Goal: Task Accomplishment & Management: Manage account settings

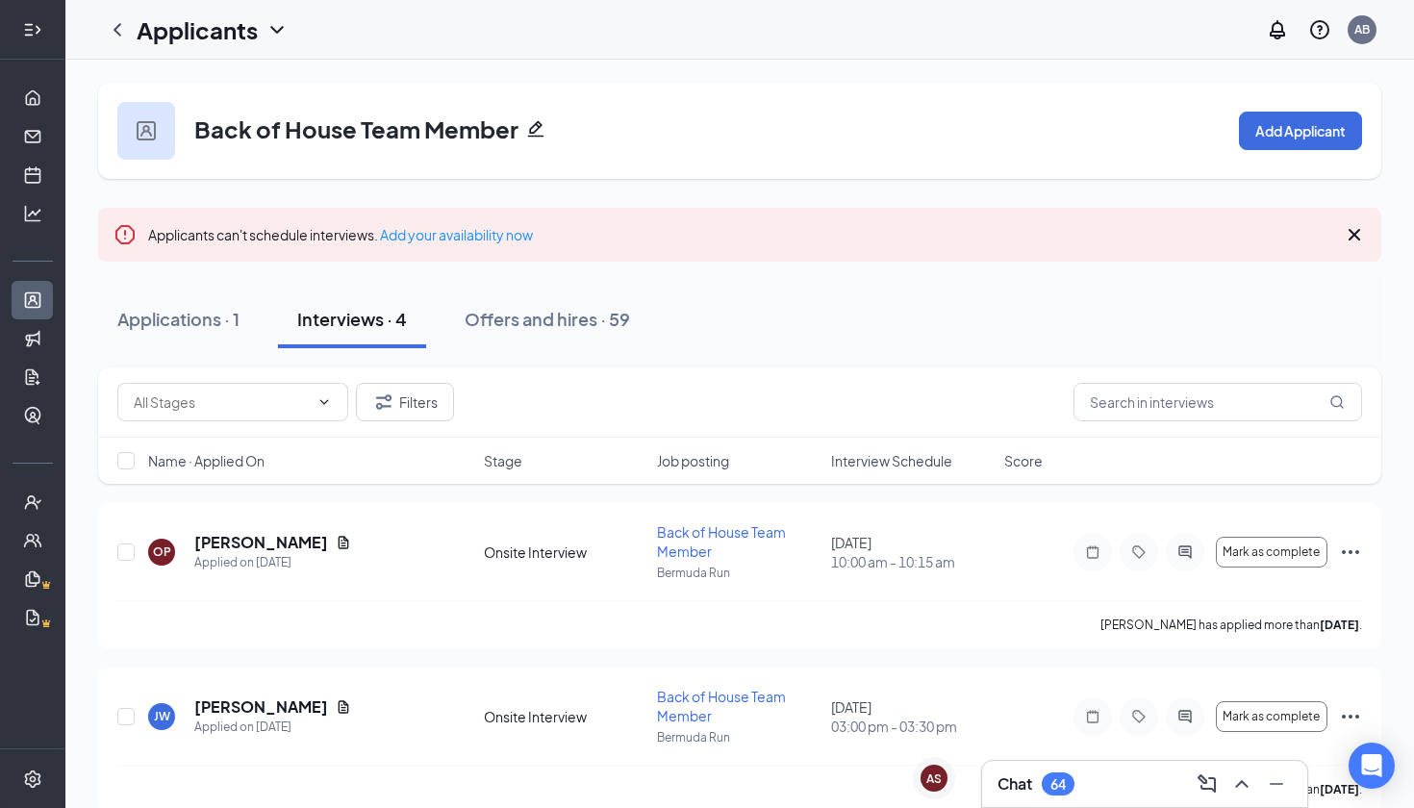
click at [143, 38] on h1 "Applicants" at bounding box center [197, 29] width 121 height 33
click at [122, 33] on icon "ChevronLeft" at bounding box center [117, 29] width 23 height 23
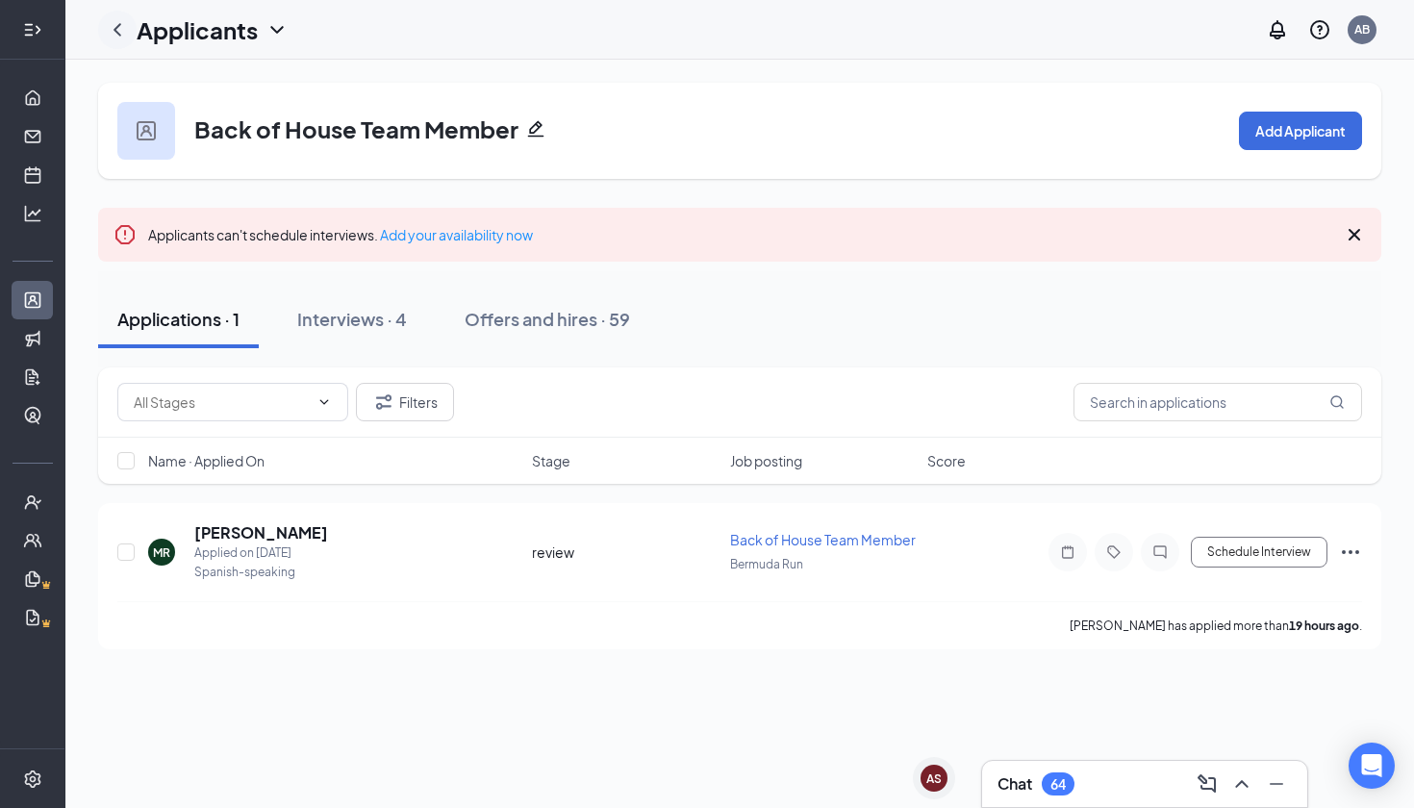
click at [122, 33] on icon "ChevronLeft" at bounding box center [117, 29] width 23 height 23
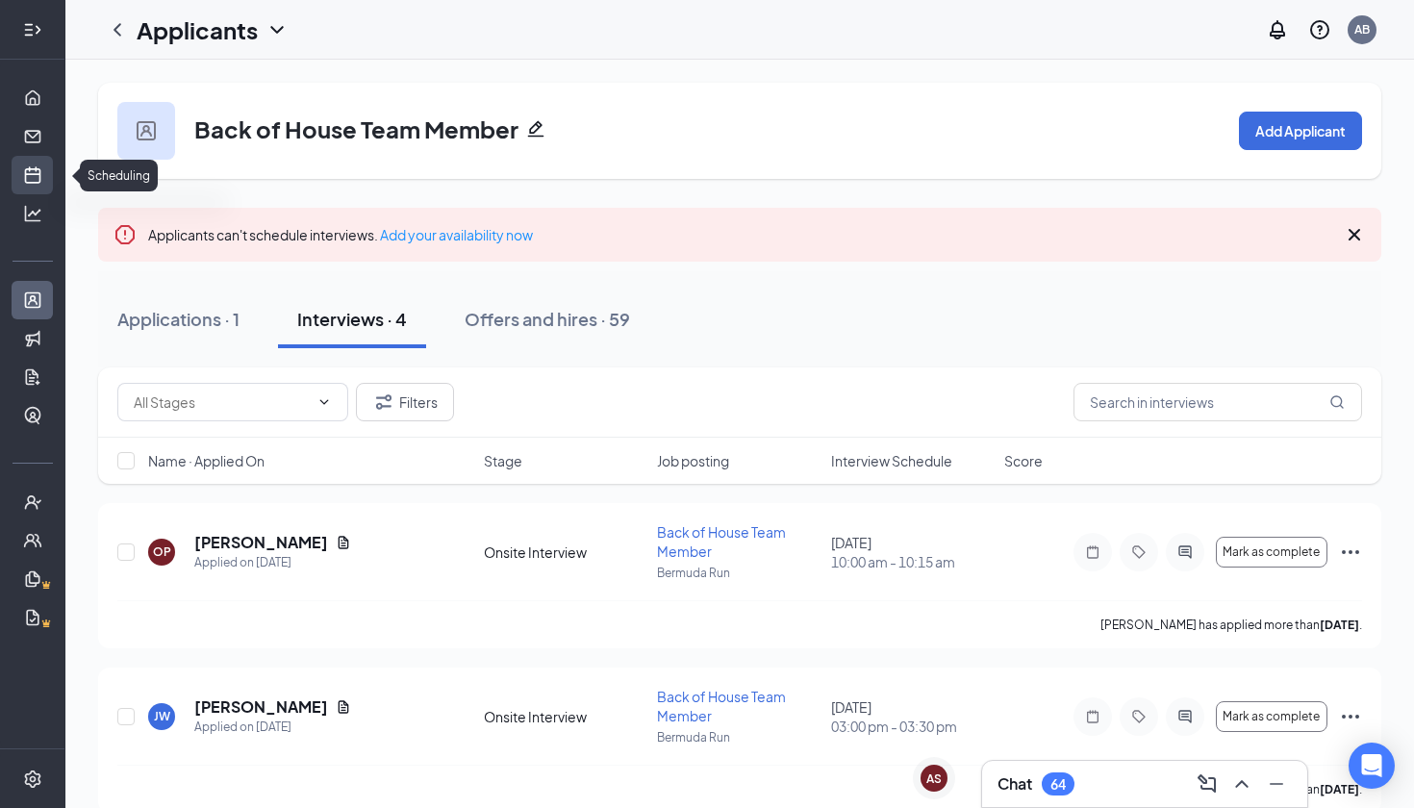
click at [50, 171] on link "Scheduling" at bounding box center [59, 175] width 19 height 38
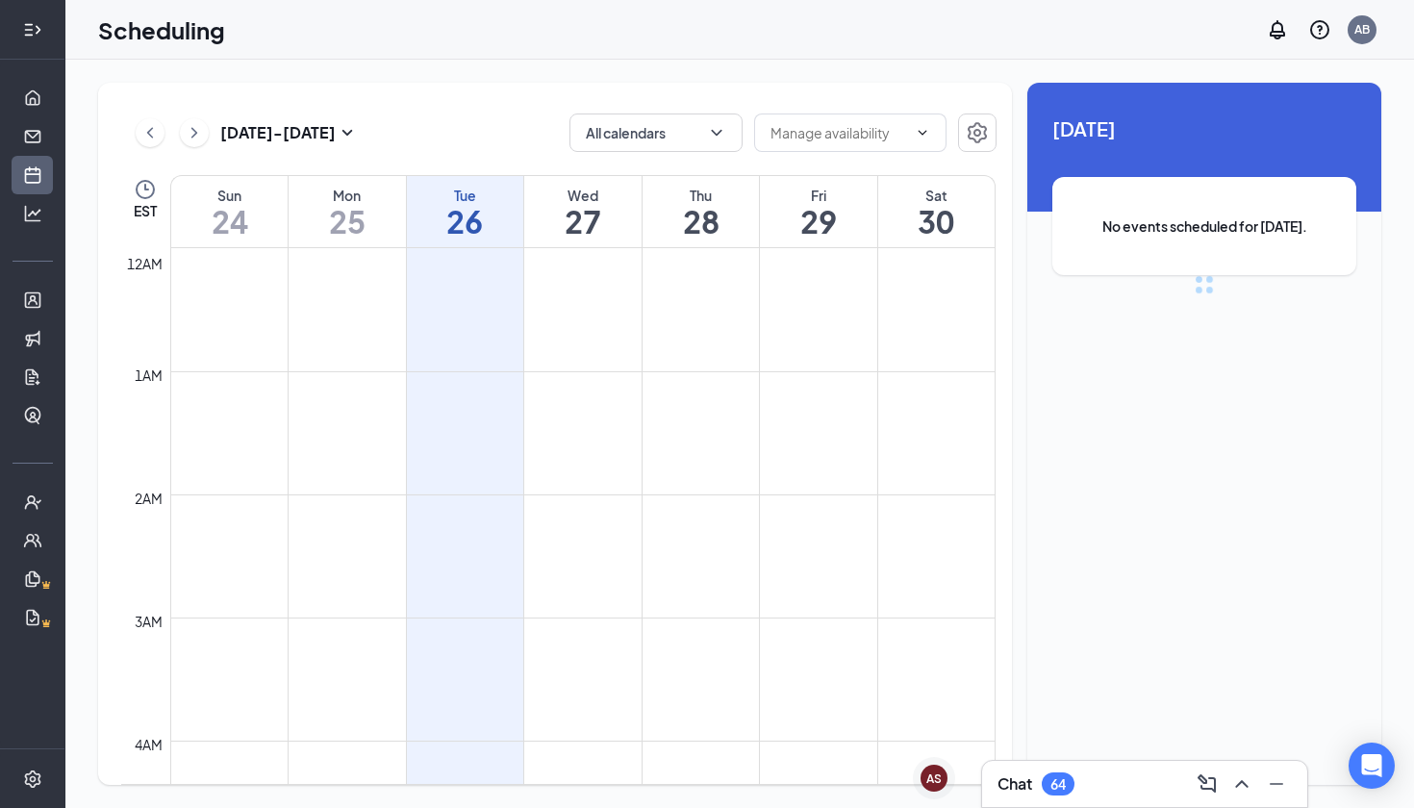
scroll to position [945, 0]
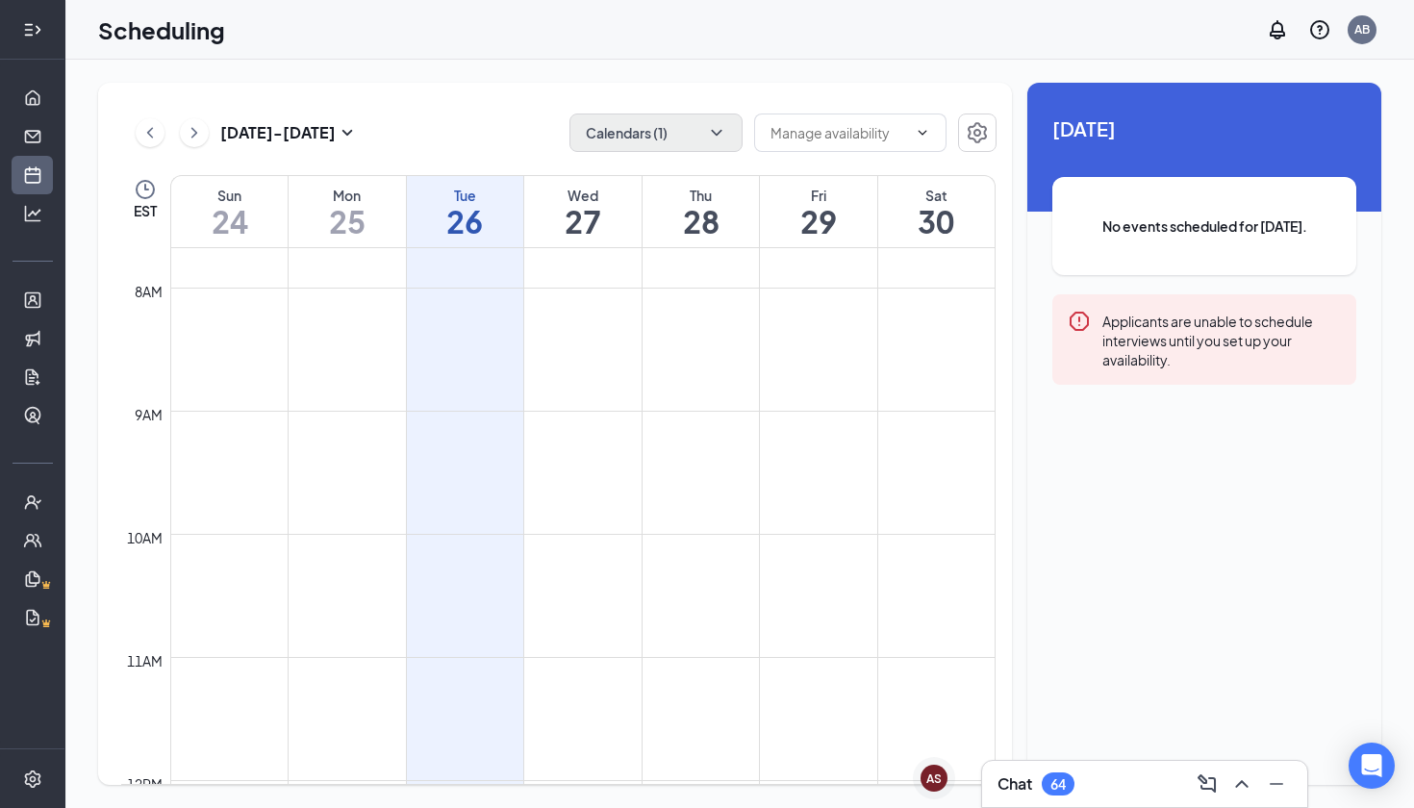
click at [697, 143] on button "Calendars (1)" at bounding box center [655, 132] width 173 height 38
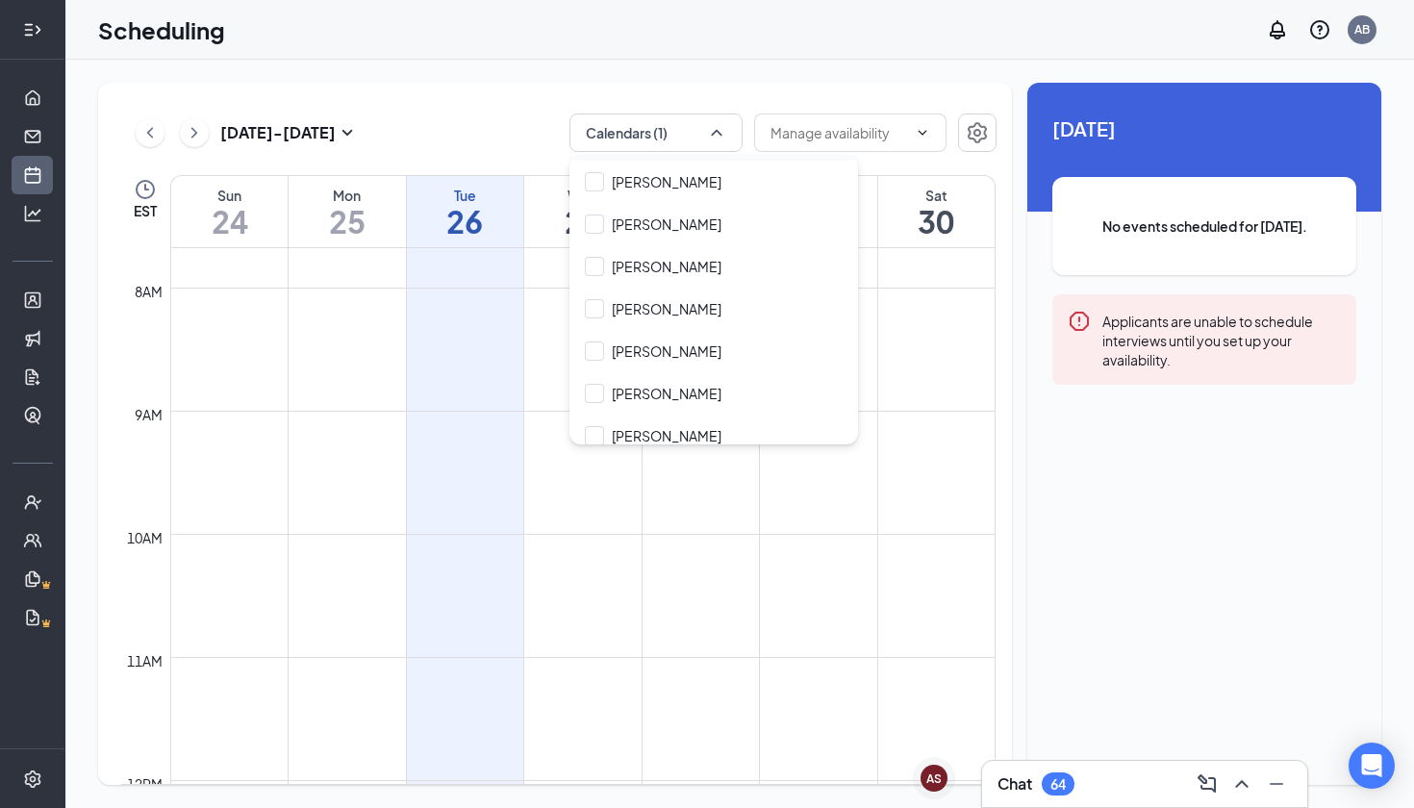
scroll to position [259, 0]
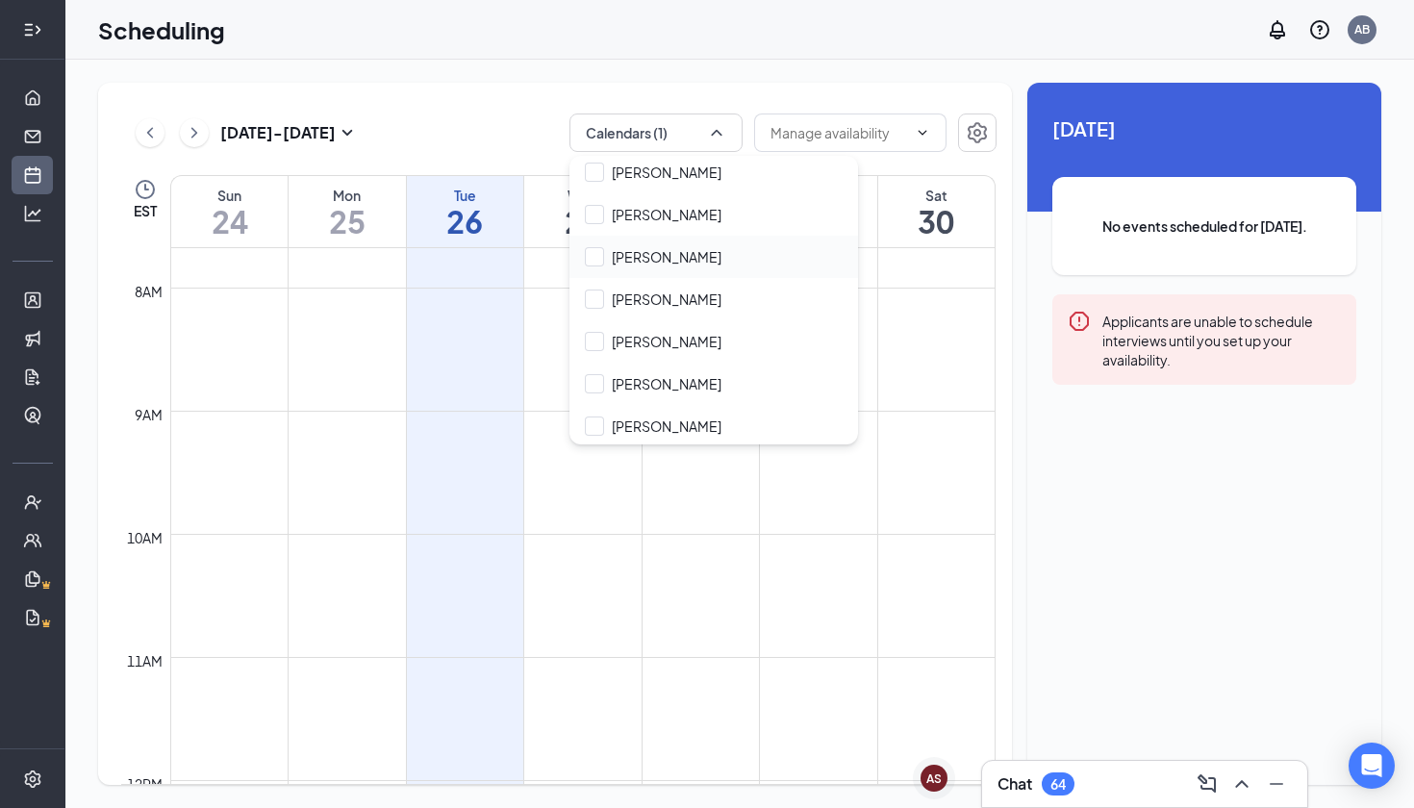
click at [710, 266] on div "Joseph Kissinger" at bounding box center [713, 257] width 289 height 42
checkbox input "true"
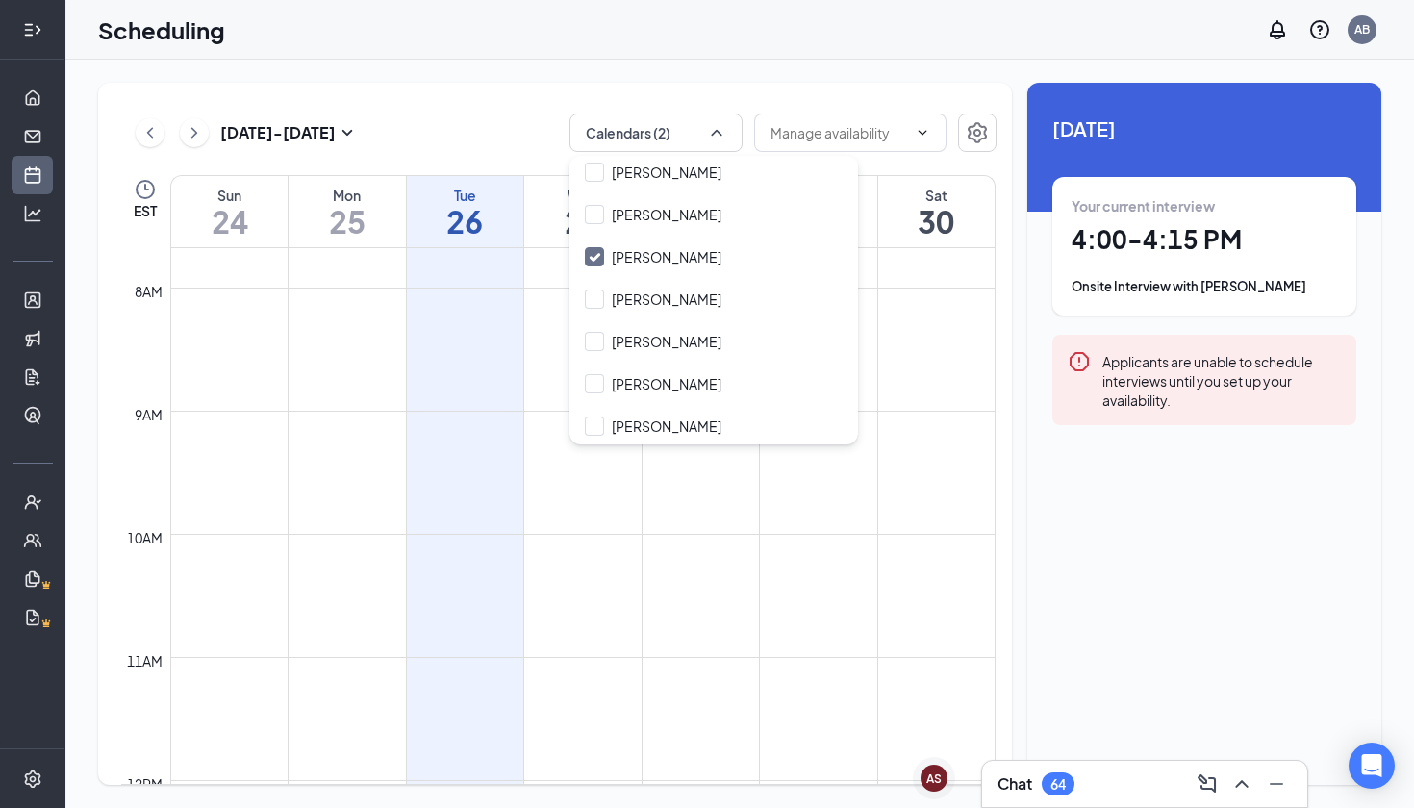
click at [1284, 296] on div "Onsite Interview with Candido Saucedo_Bustos" at bounding box center [1203, 286] width 265 height 19
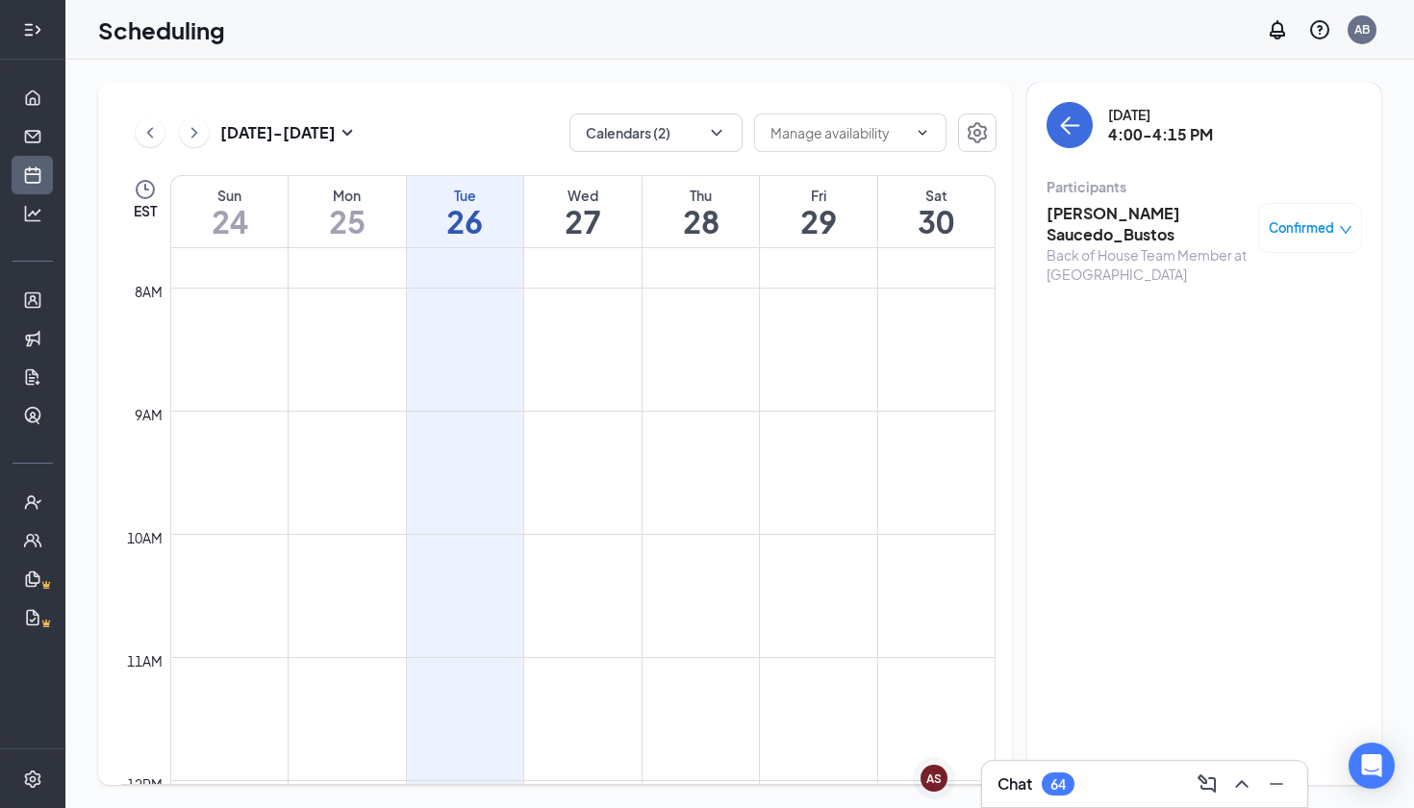
click at [1192, 219] on h3 "[PERSON_NAME] Saucedo_Bustos" at bounding box center [1147, 224] width 202 height 42
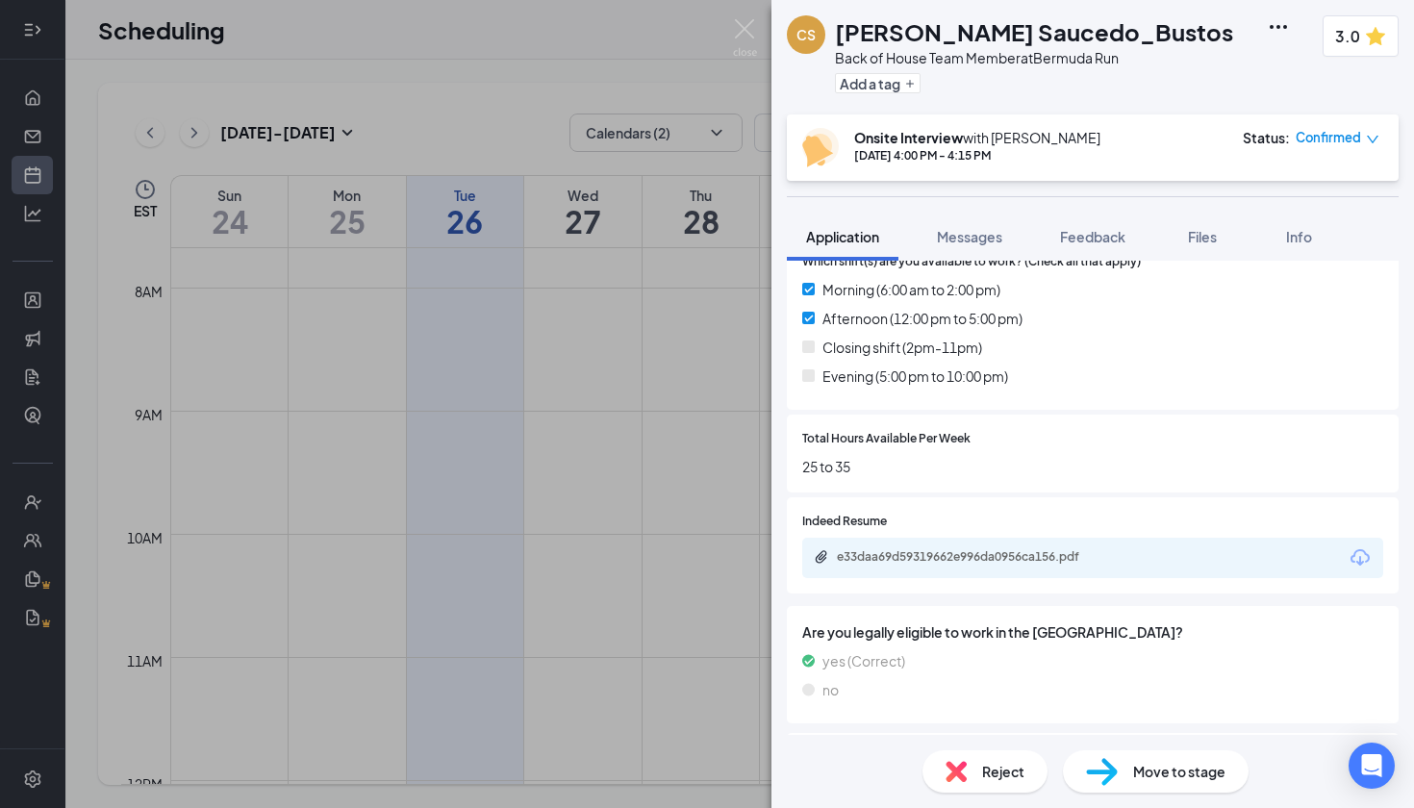
scroll to position [574, 0]
click at [991, 548] on div "e33daa69d59319662e996da0956ca156.pdf" at bounding box center [971, 555] width 269 height 15
click at [950, 548] on div "e33daa69d59319662e996da0956ca156.pdf" at bounding box center [971, 555] width 269 height 15
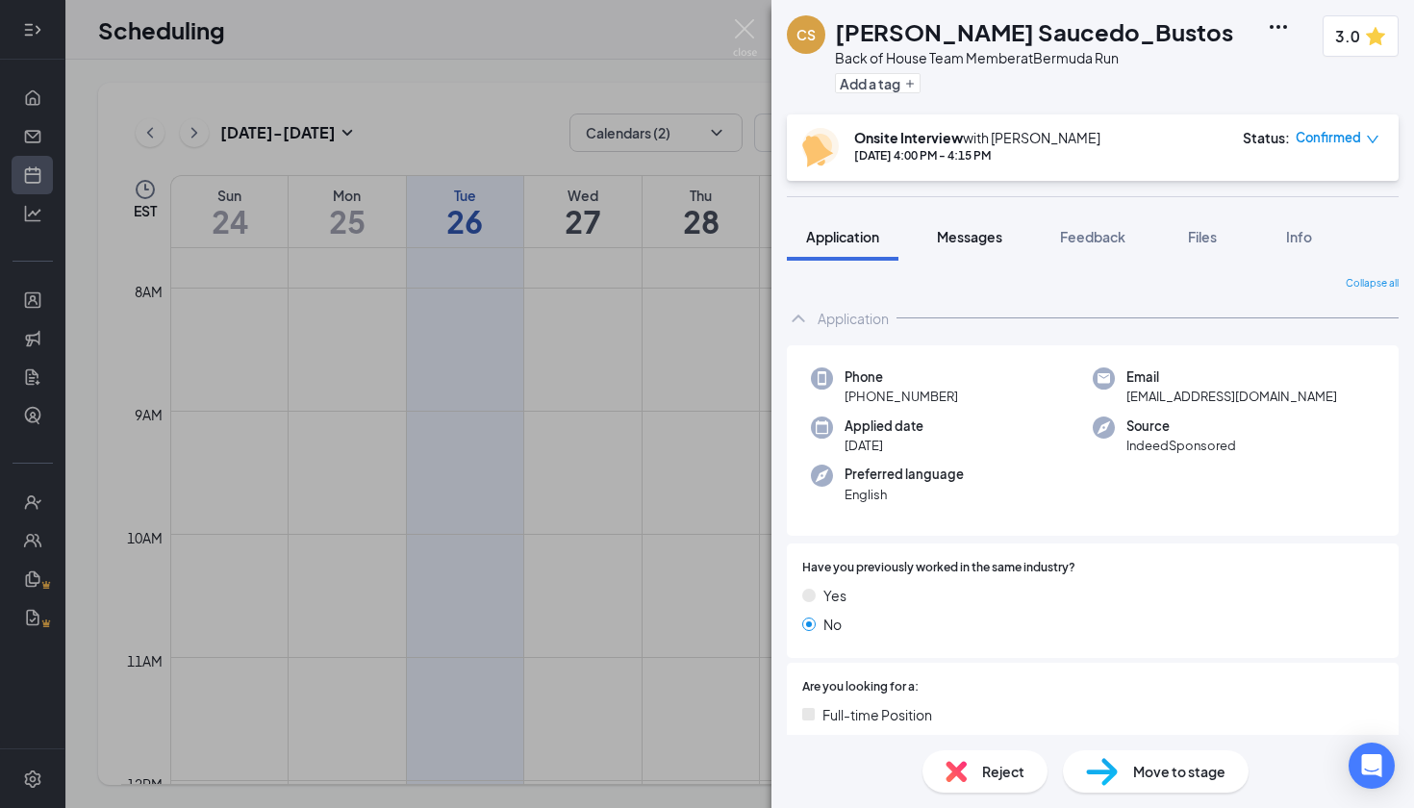
scroll to position [0, 0]
click at [995, 250] on button "Messages" at bounding box center [969, 237] width 104 height 48
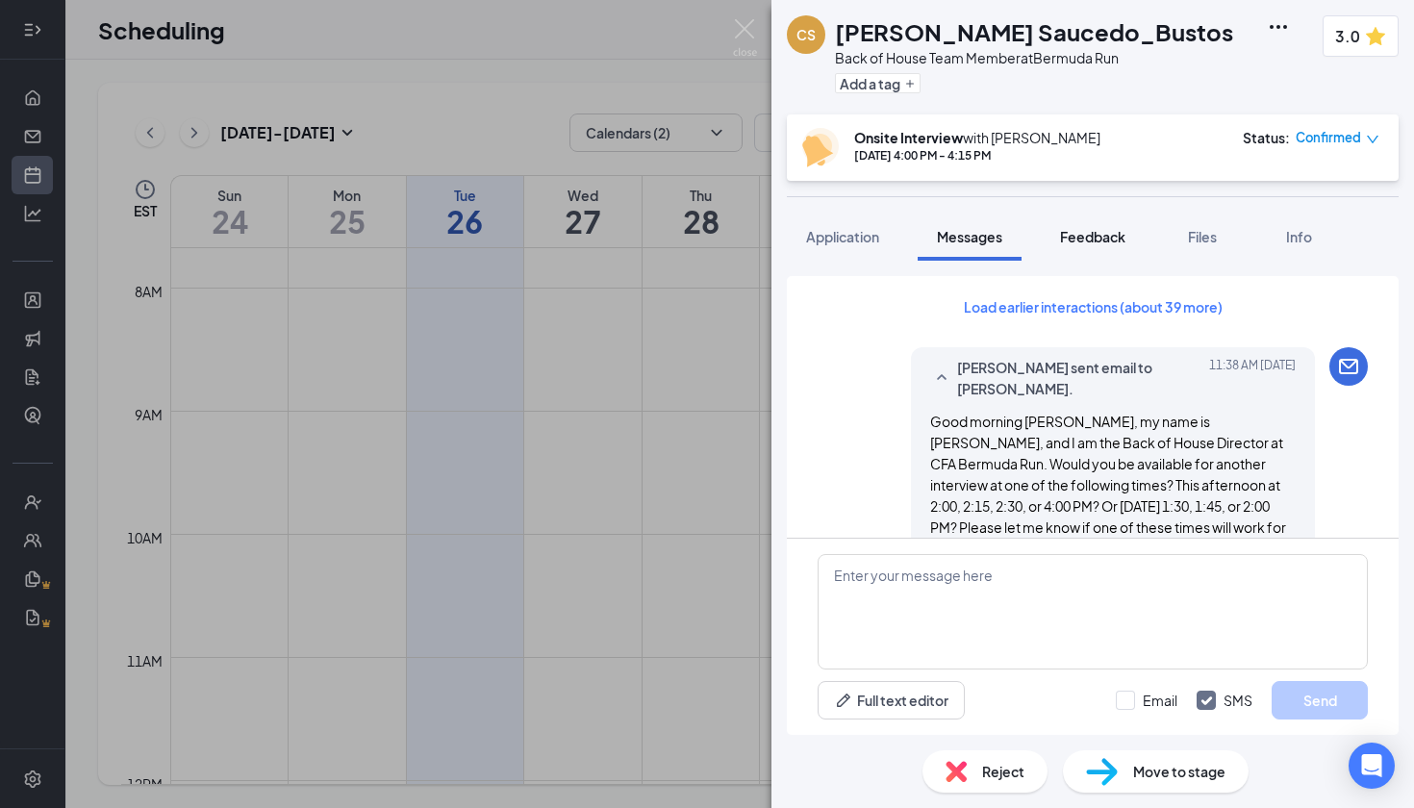
click at [1092, 236] on span "Feedback" at bounding box center [1092, 236] width 65 height 17
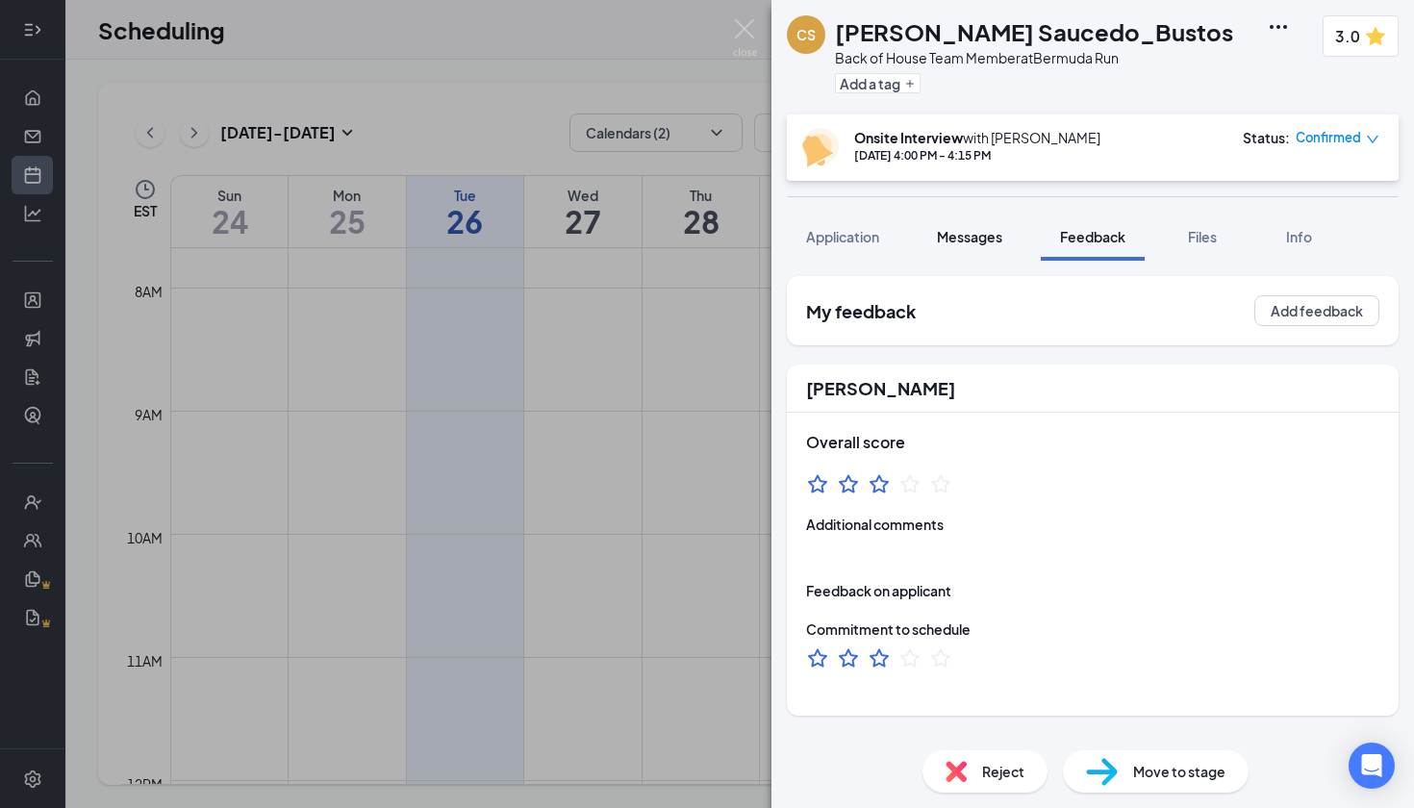
click at [977, 229] on span "Messages" at bounding box center [969, 236] width 65 height 17
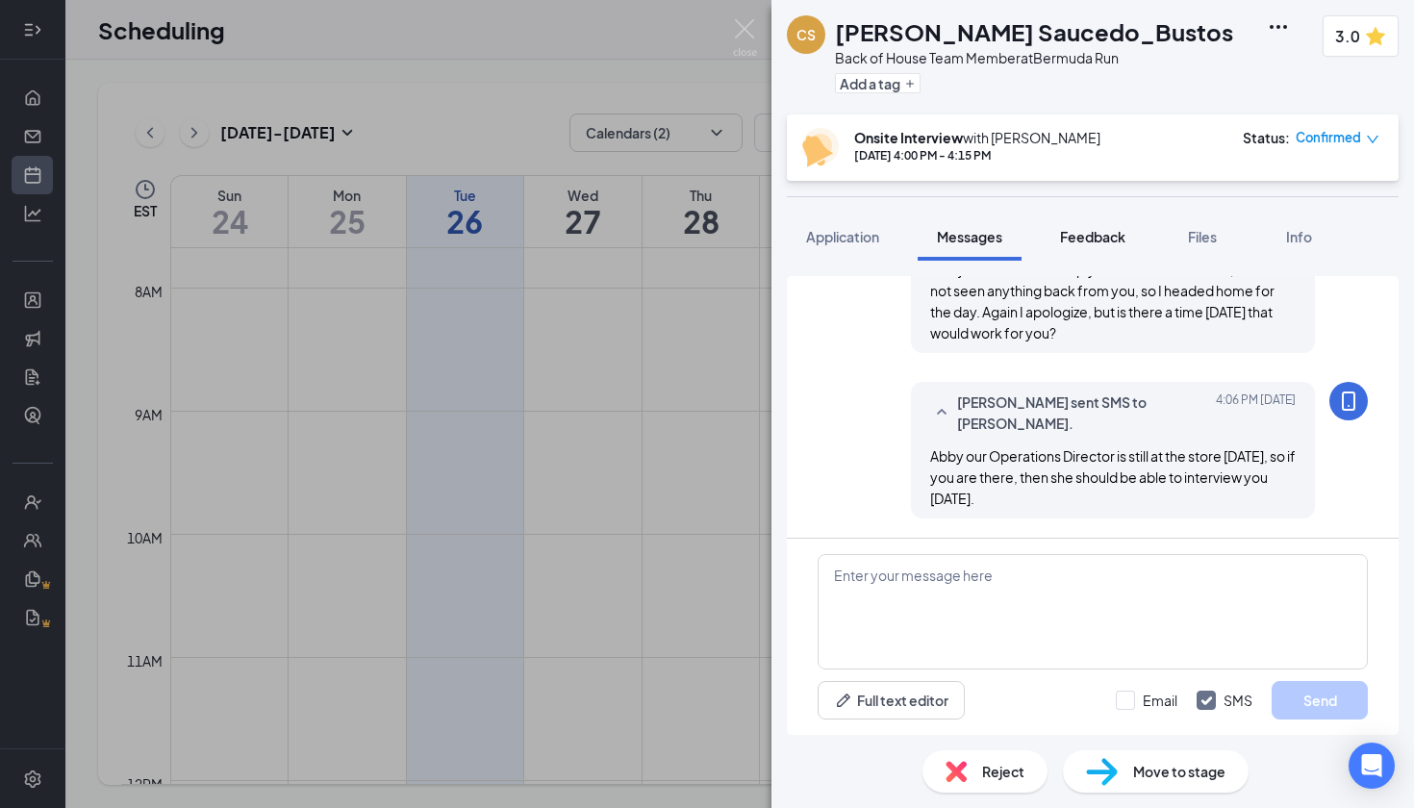
scroll to position [1214, 0]
click at [1108, 238] on span "Feedback" at bounding box center [1092, 236] width 65 height 17
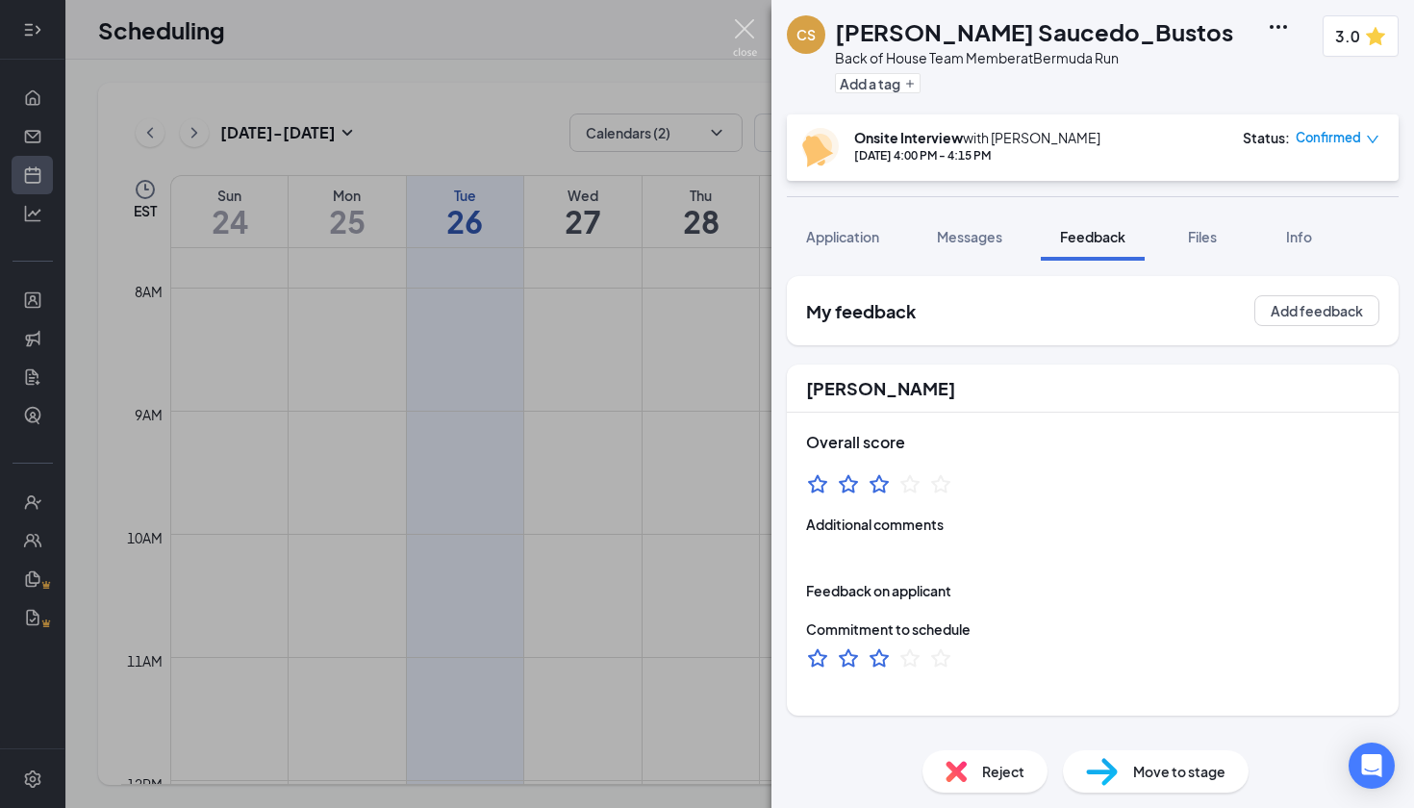
click at [751, 26] on img at bounding box center [745, 38] width 24 height 38
